Goal: Information Seeking & Learning: Learn about a topic

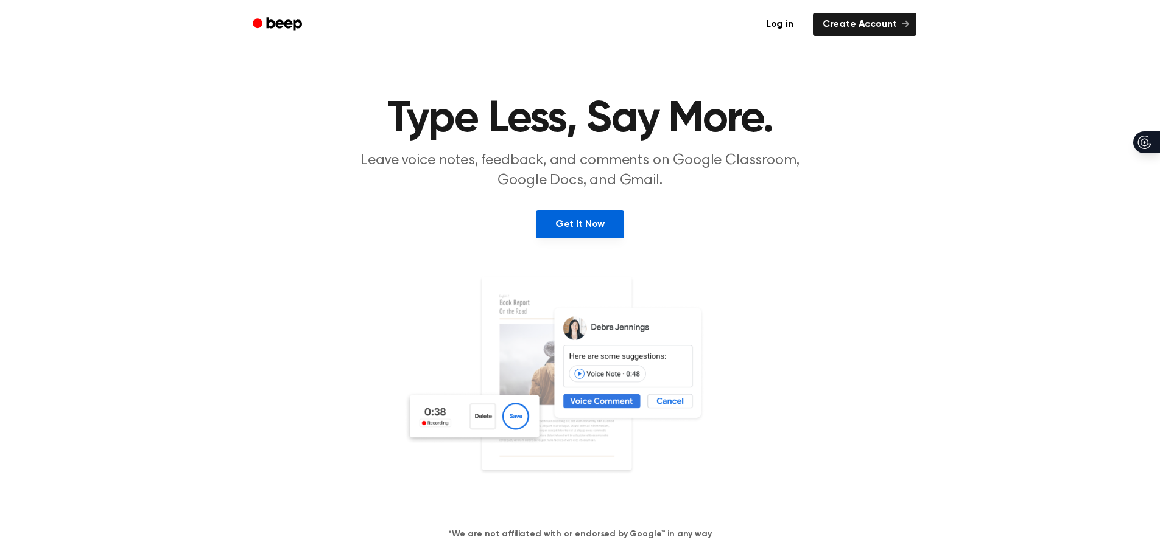
click at [587, 231] on link "Get It Now" at bounding box center [580, 225] width 88 height 28
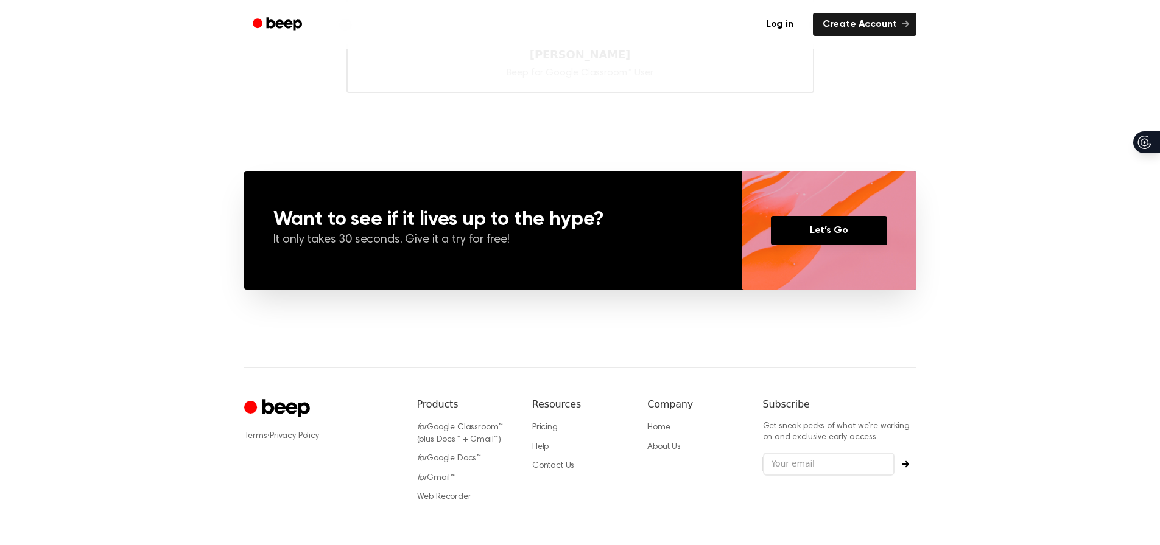
scroll to position [830, 0]
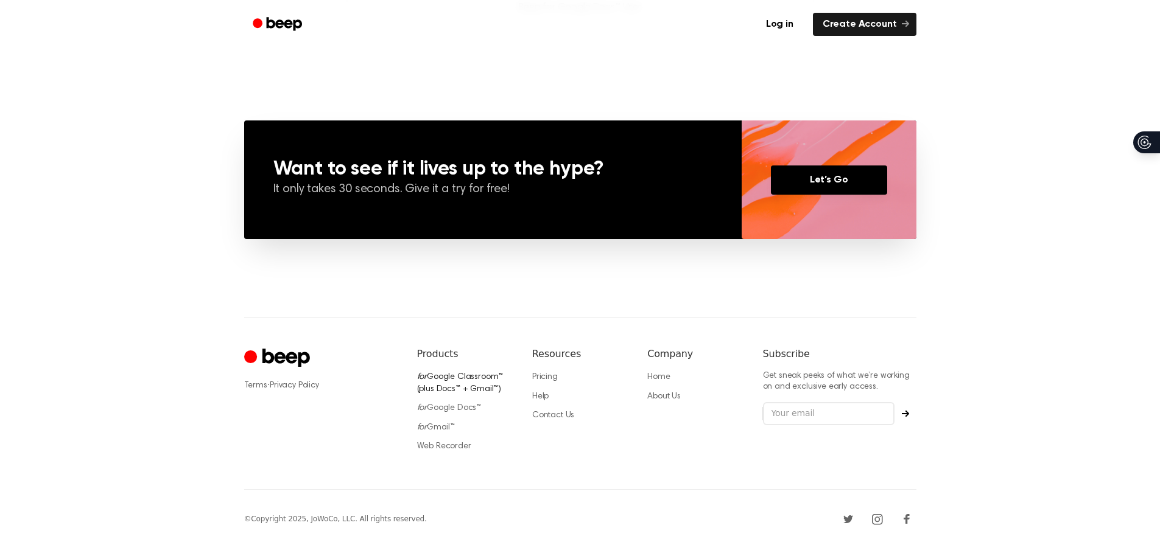
click at [437, 379] on link "for Google Classroom™ (plus Docs™ + Gmail™)" at bounding box center [460, 383] width 86 height 21
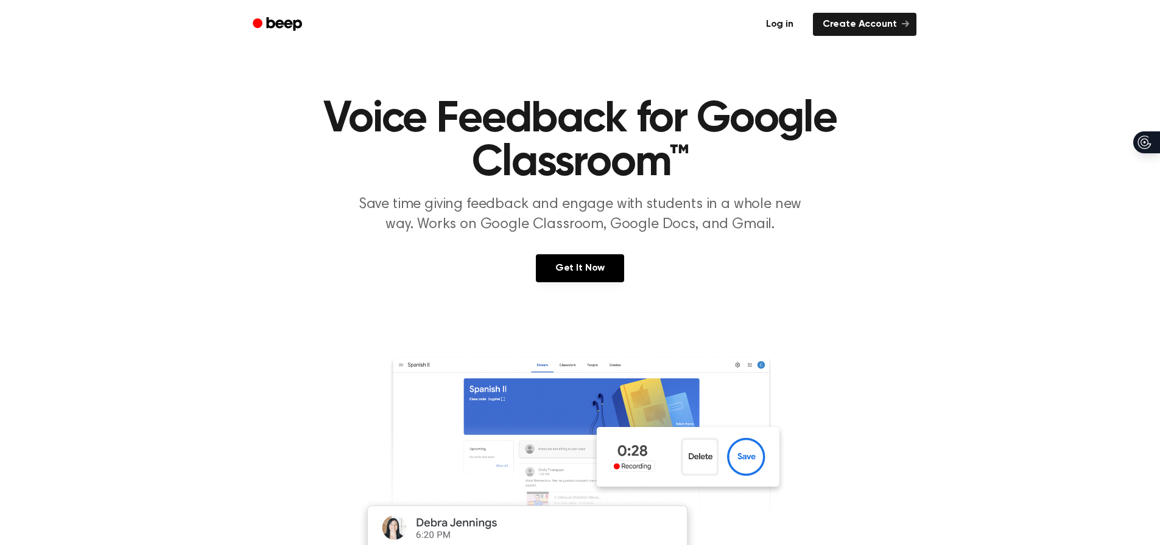
click at [780, 26] on link "Log in" at bounding box center [780, 24] width 52 height 28
click at [280, 24] on icon "Beep" at bounding box center [283, 23] width 35 height 13
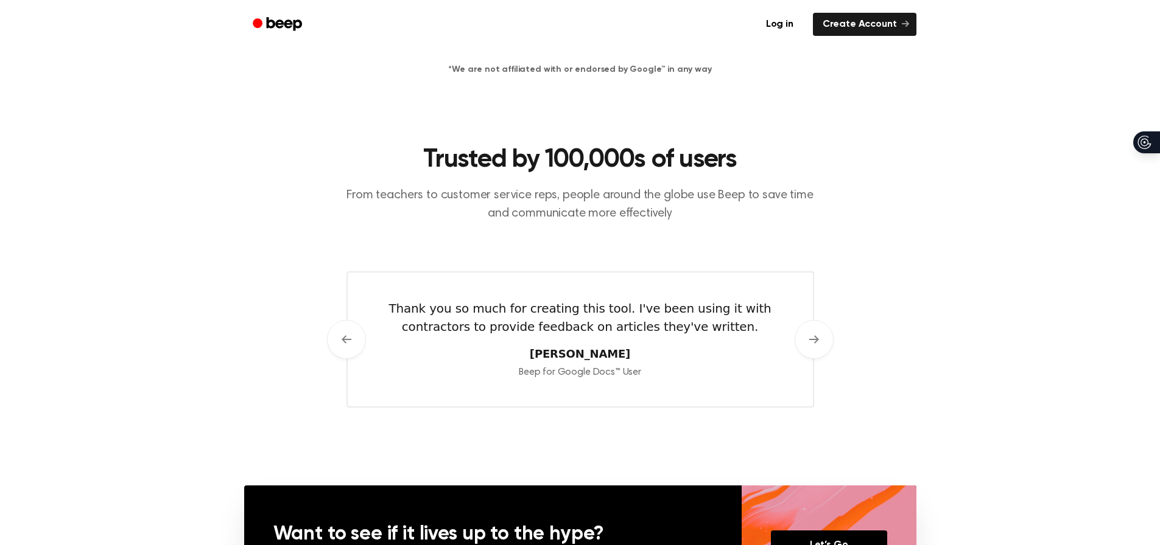
scroll to position [830, 0]
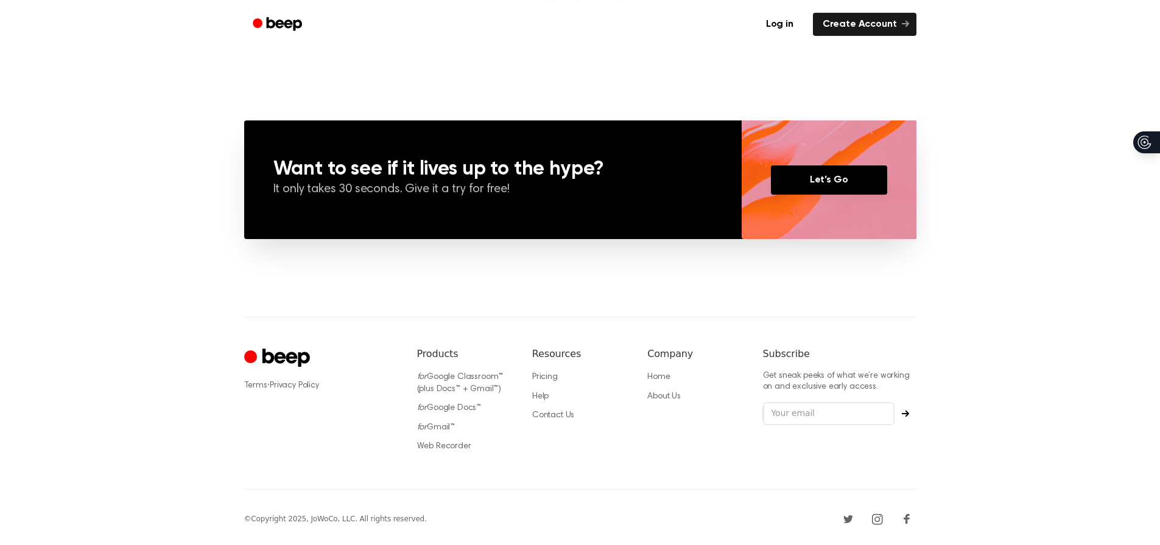
click at [286, 357] on icon "Cruip" at bounding box center [278, 359] width 69 height 24
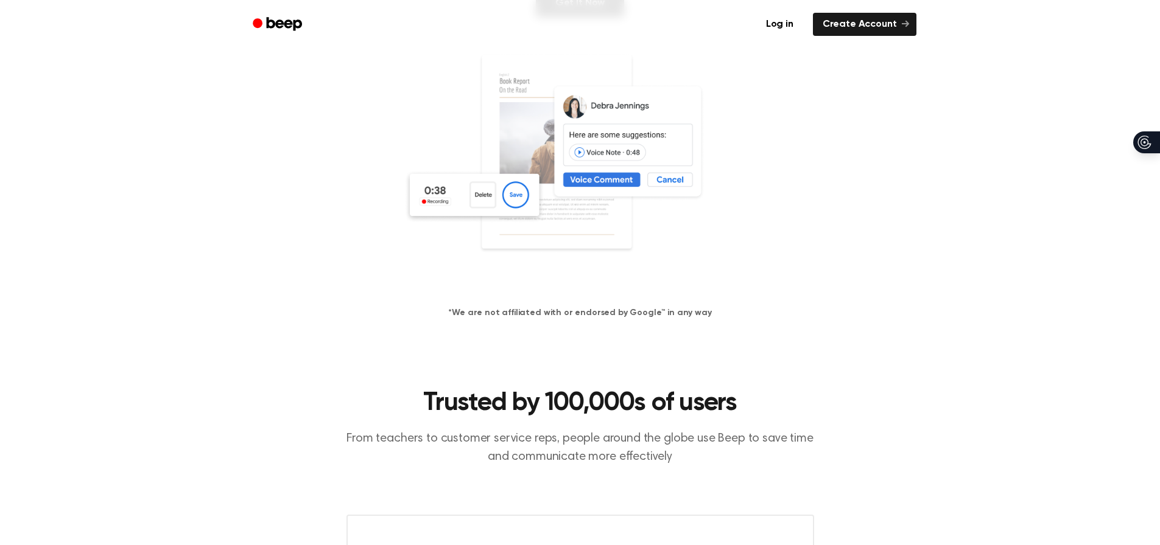
scroll to position [0, 0]
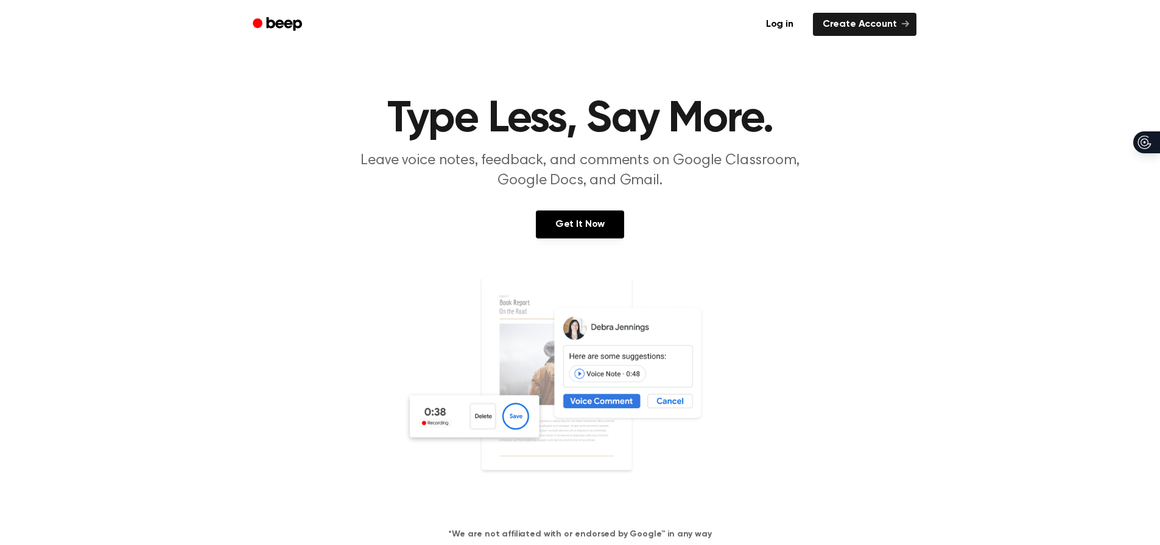
click at [163, 130] on header "Type Less, Say More. Leave voice notes, feedback, and comments on Google Classr…" at bounding box center [580, 144] width 1130 height 94
